Goal: Entertainment & Leisure: Consume media (video, audio)

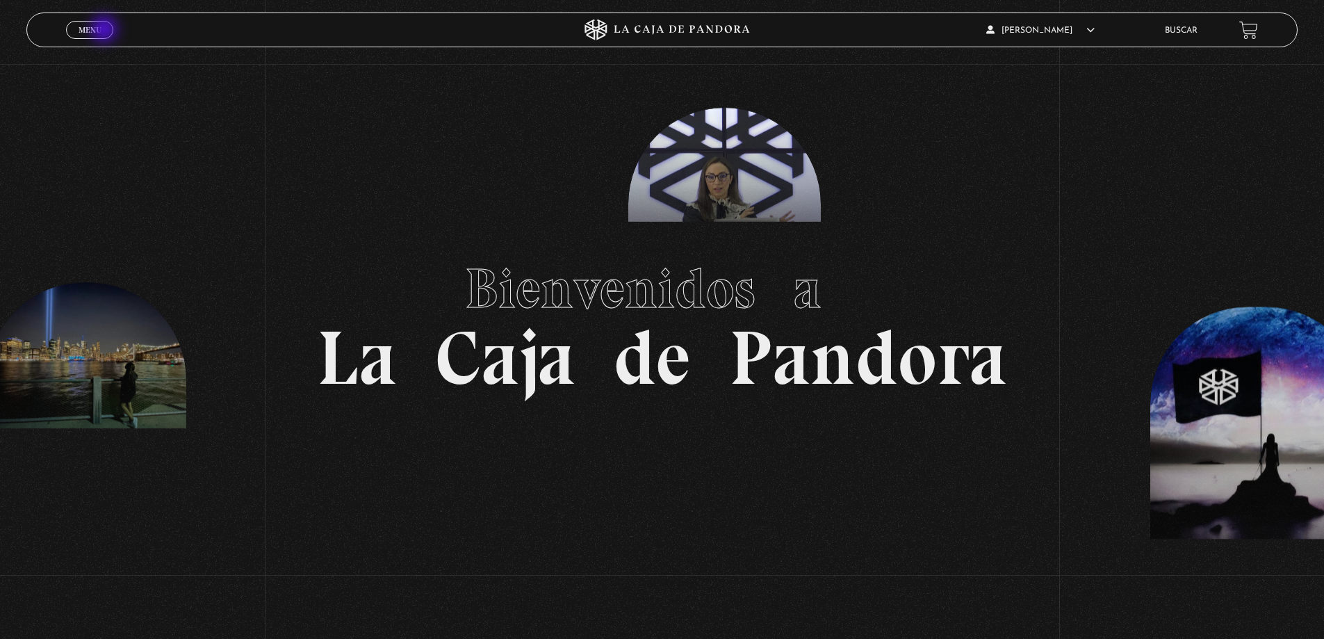
click at [106, 31] on link "Menu Cerrar" at bounding box center [89, 30] width 47 height 18
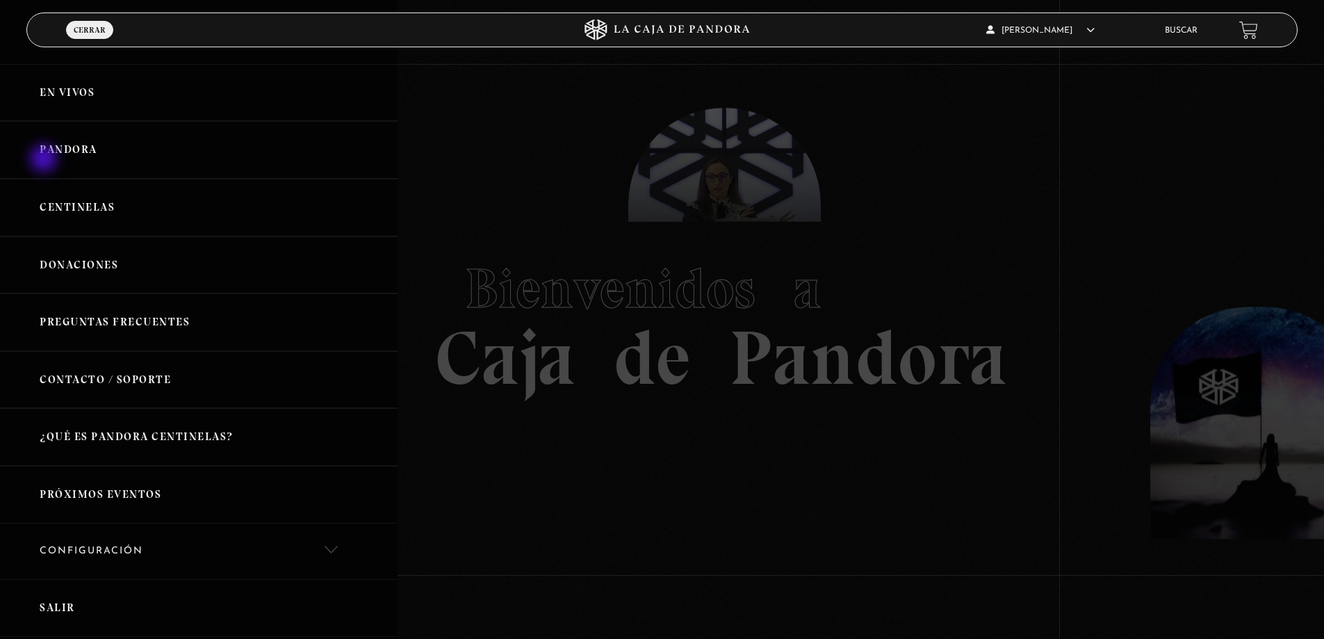
click at [45, 159] on link "Pandora" at bounding box center [199, 150] width 398 height 58
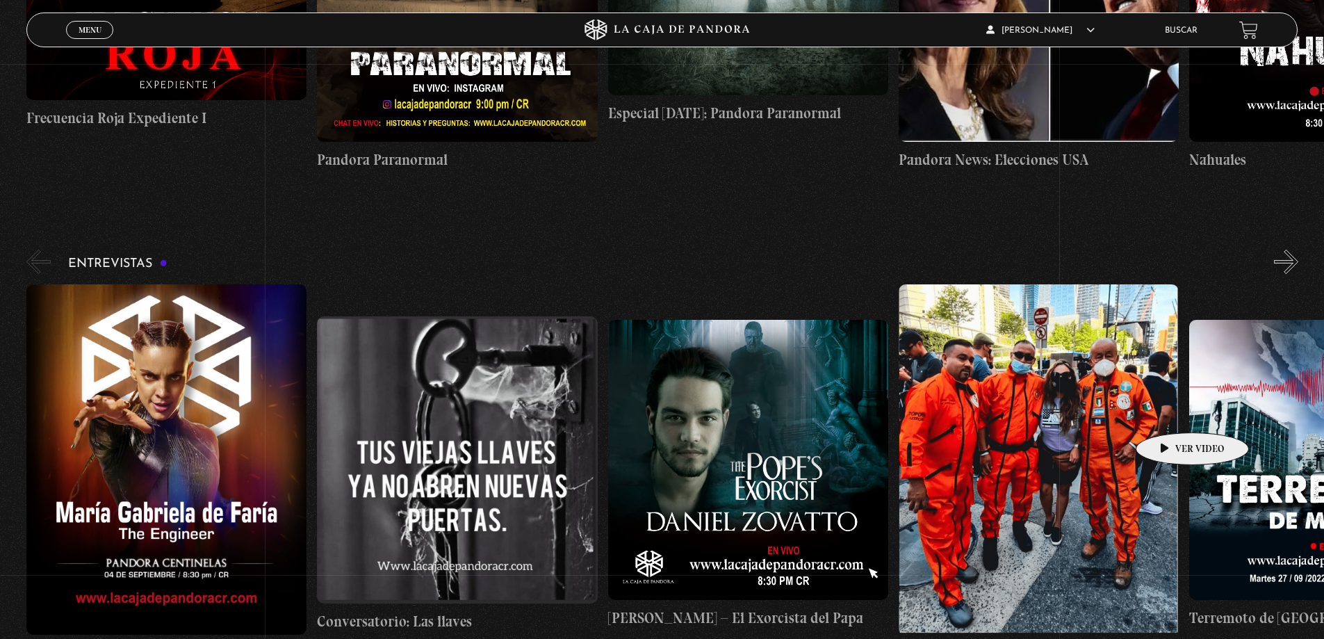
scroll to position [0, 1018]
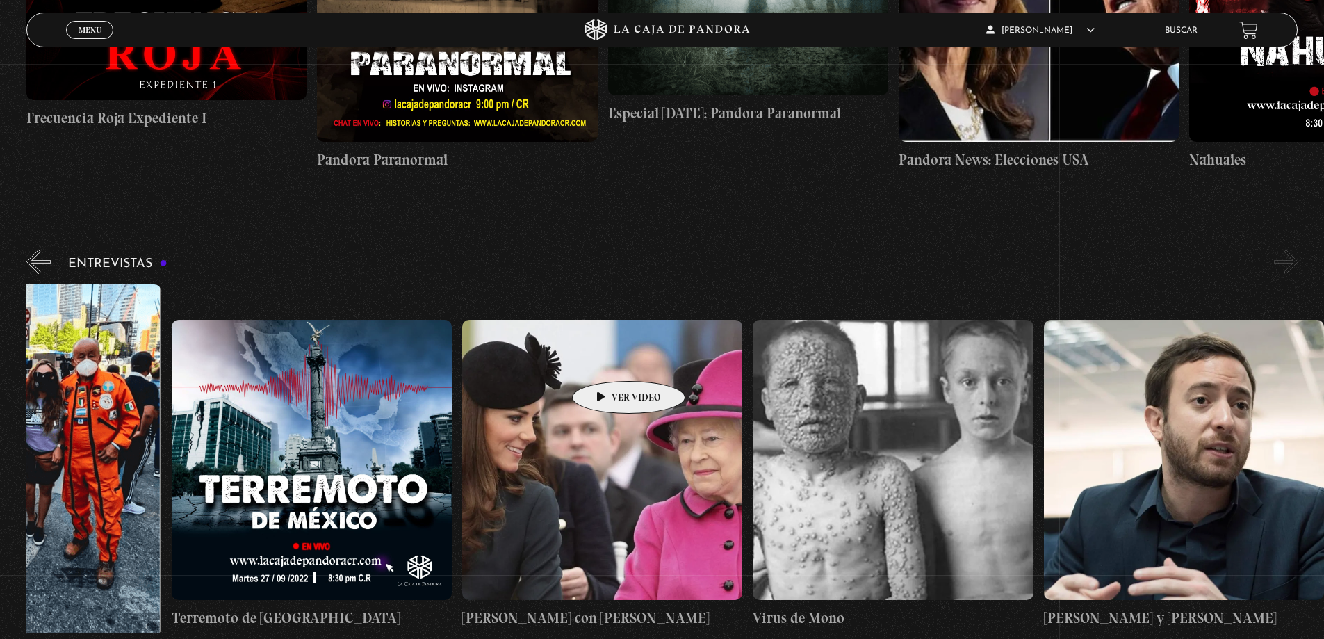
drag, startPoint x: 959, startPoint y: 389, endPoint x: 721, endPoint y: 405, distance: 238.3
click at [102, 317] on figure at bounding box center [21, 459] width 280 height 350
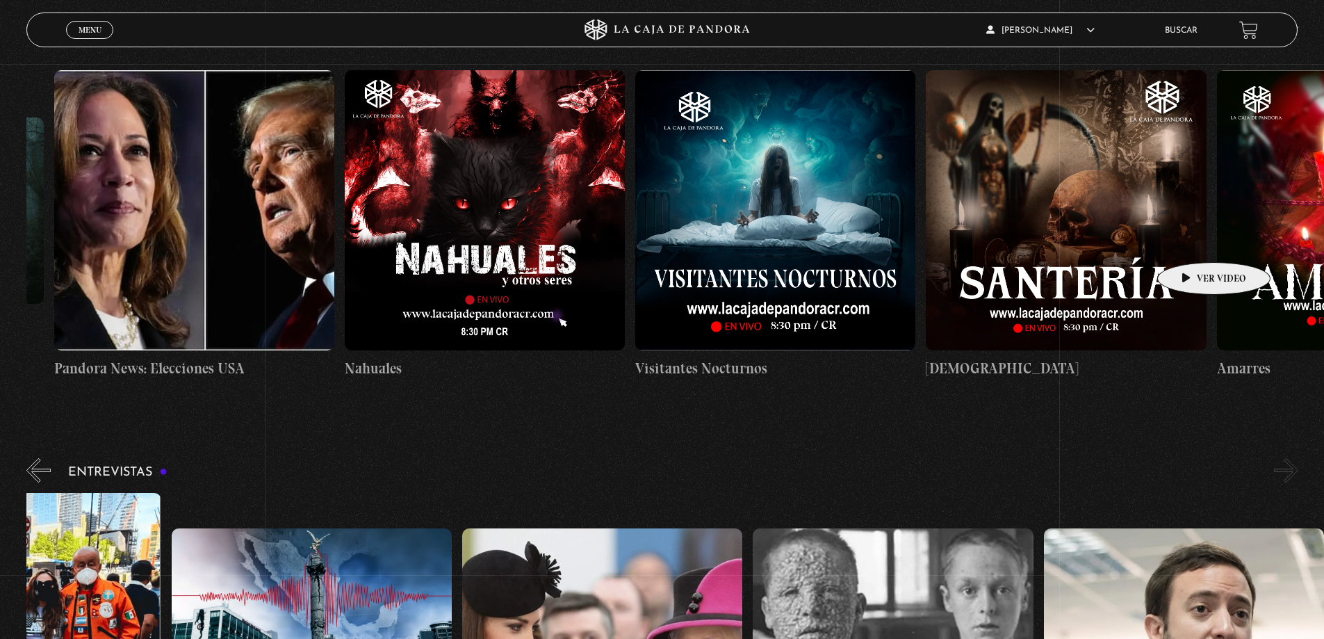
scroll to position [0, 4506]
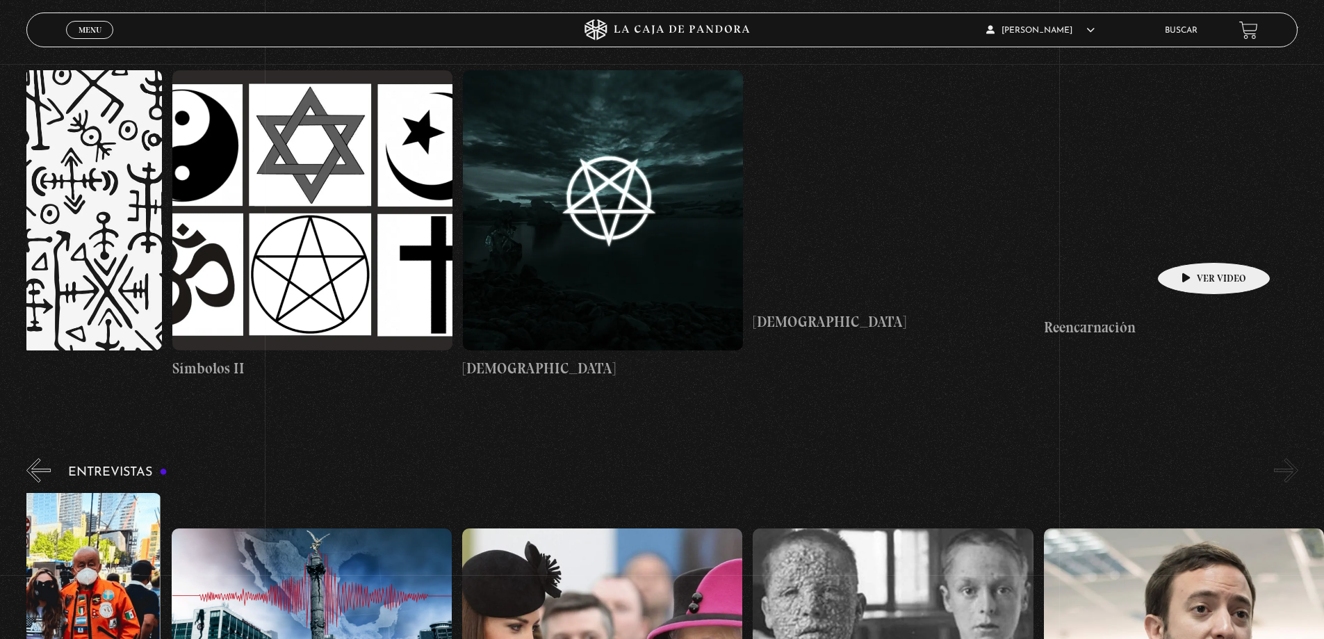
drag, startPoint x: 1215, startPoint y: 250, endPoint x: 241, endPoint y: 172, distance: 977.8
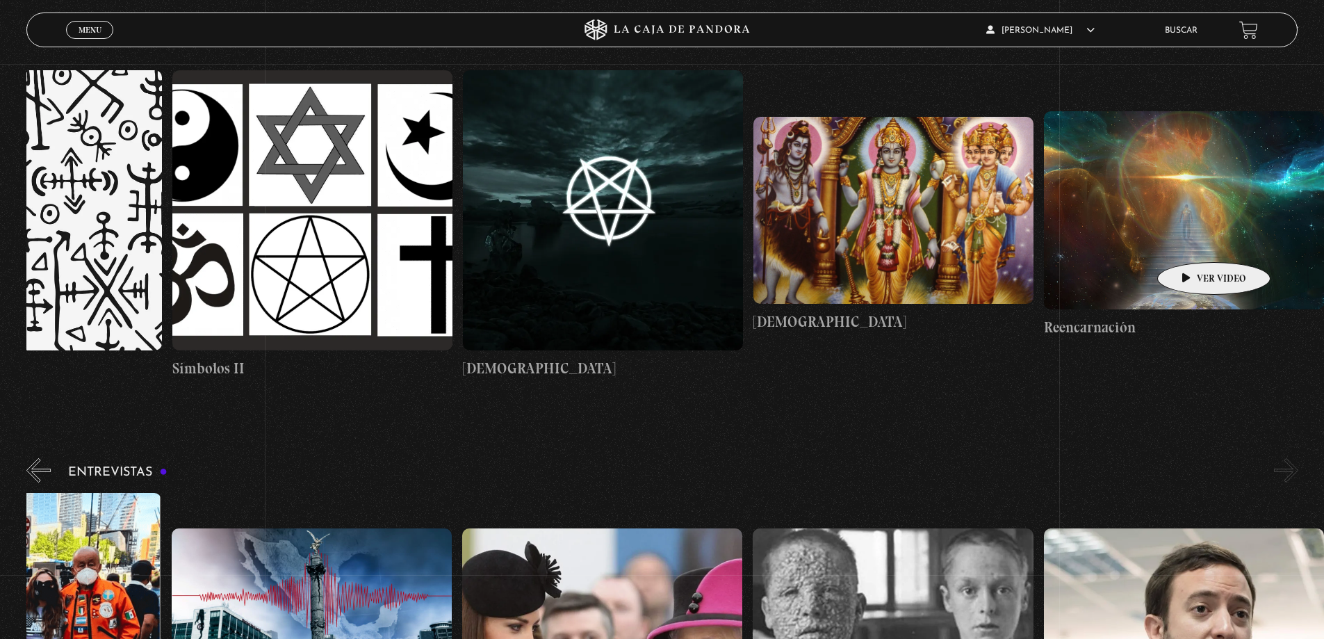
drag, startPoint x: 964, startPoint y: 242, endPoint x: 847, endPoint y: 247, distance: 116.2
click at [887, 205] on figure at bounding box center [894, 210] width 280 height 187
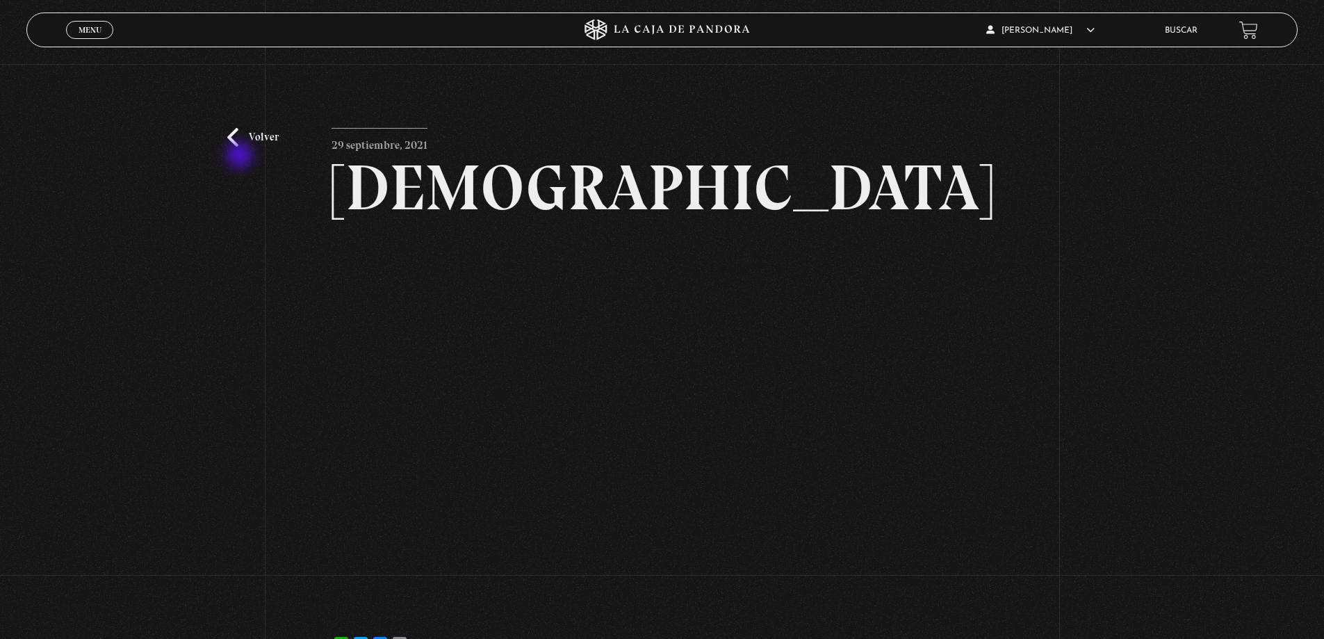
click at [242, 156] on div "Volver 29 septiembre, 2021 Hinduismo WhatsApp Twitter Messenger Email" at bounding box center [662, 370] width 1324 height 612
click at [238, 136] on link "Volver" at bounding box center [252, 137] width 51 height 19
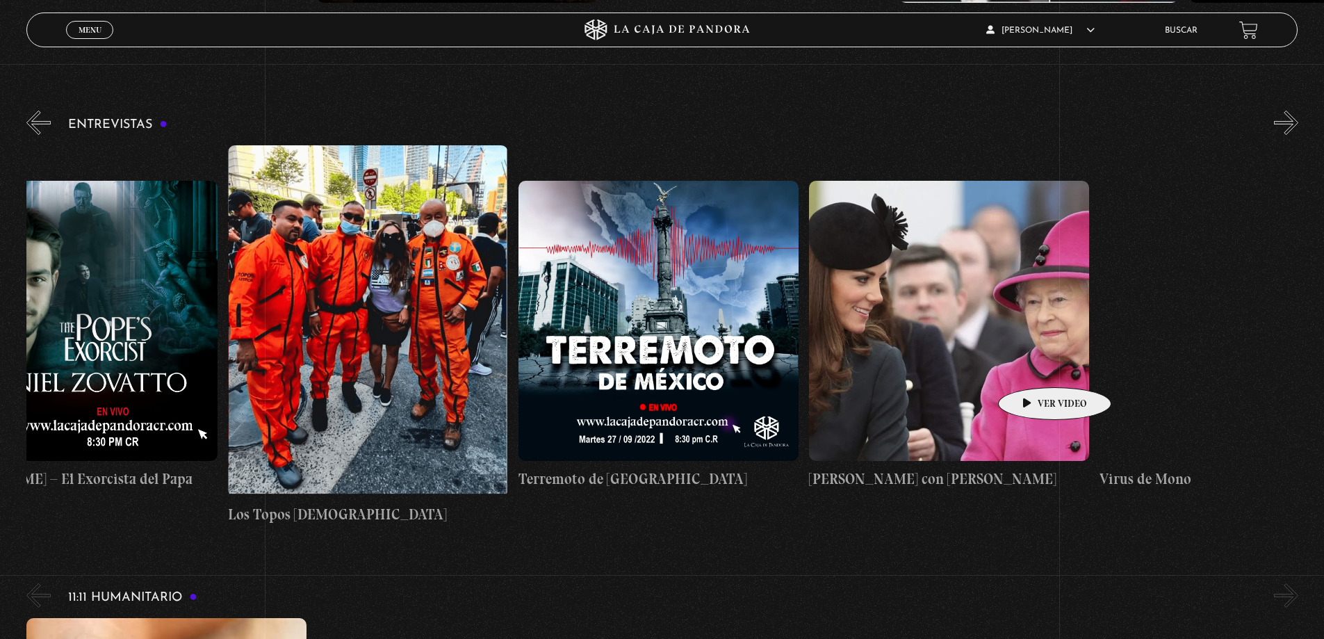
scroll to position [0, 1018]
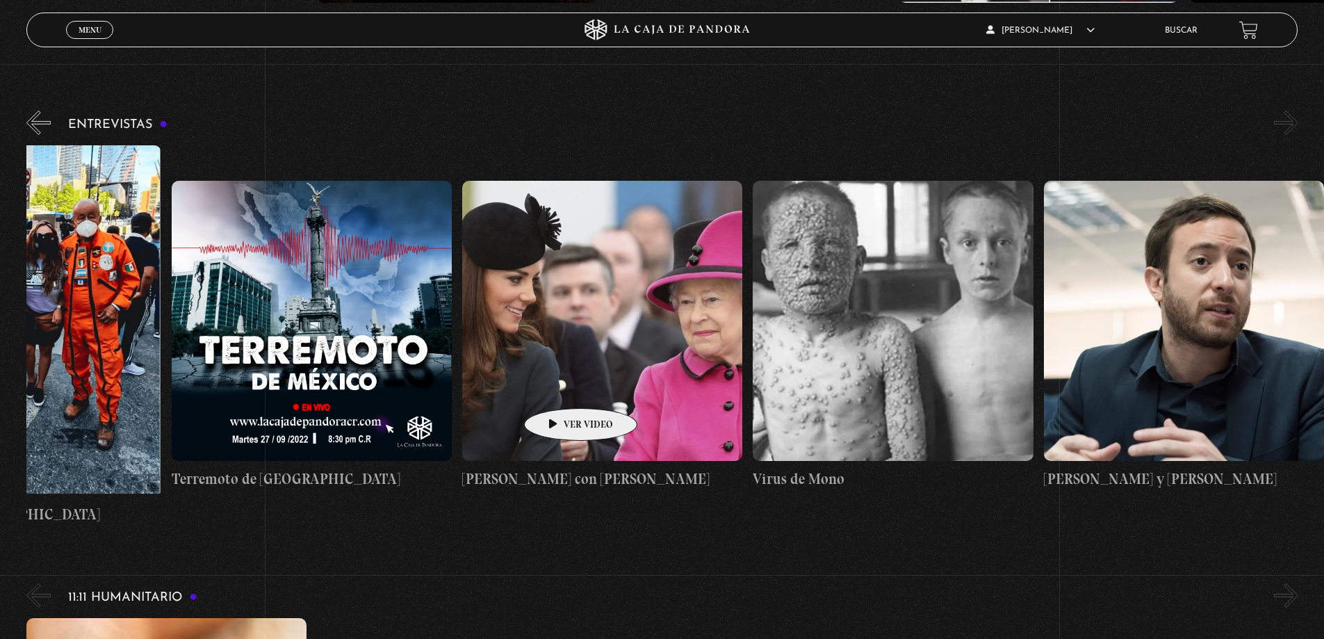
drag, startPoint x: 1052, startPoint y: 366, endPoint x: 528, endPoint y: 389, distance: 524.7
click at [533, 388] on div "Maria Gabriela de Faria Conversatorio: Las llaves Daniel Zovatto – El Exorcista…" at bounding box center [172, 335] width 2326 height 380
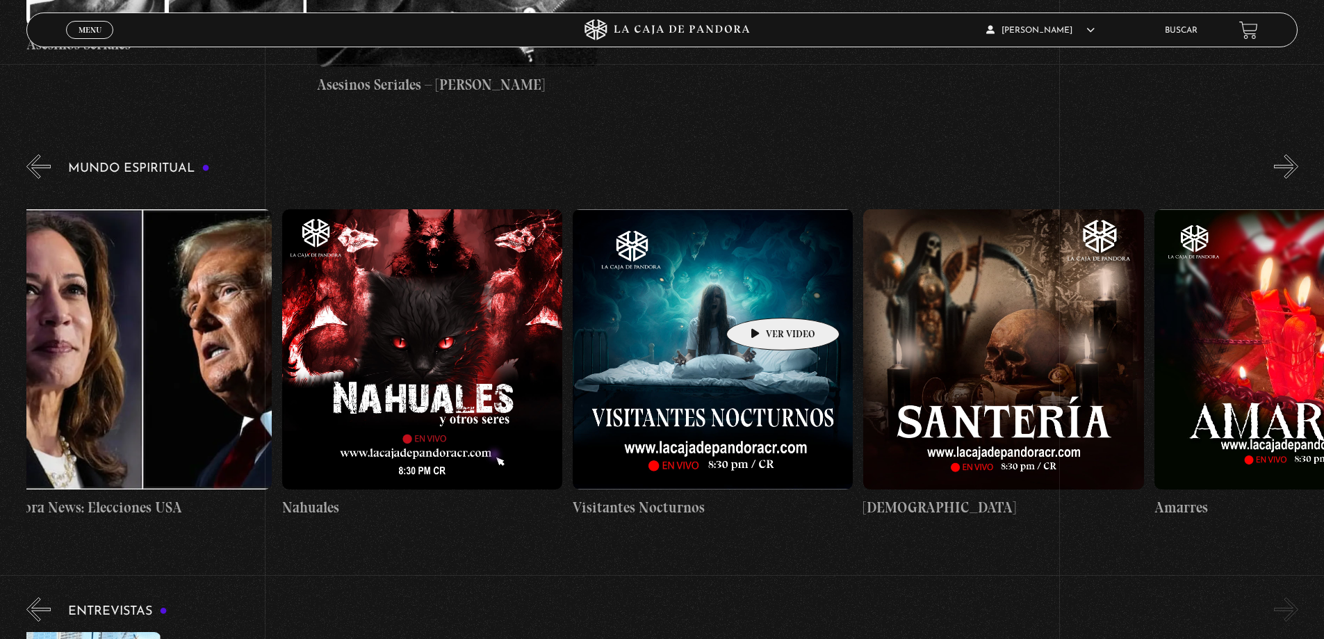
scroll to position [0, 4506]
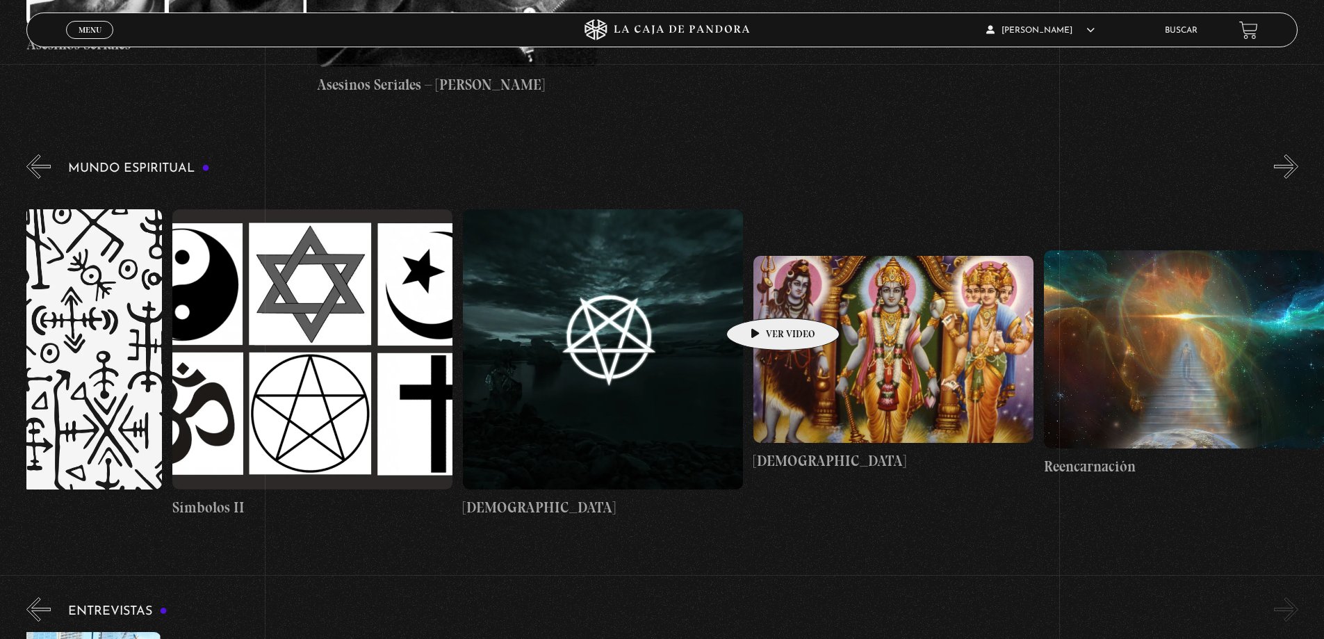
drag, startPoint x: 798, startPoint y: 297, endPoint x: -105, endPoint y: 277, distance: 903.3
drag, startPoint x: 885, startPoint y: 313, endPoint x: 574, endPoint y: 305, distance: 311.6
click at [591, 343] on figure at bounding box center [603, 349] width 280 height 280
